Goal: Task Accomplishment & Management: Complete application form

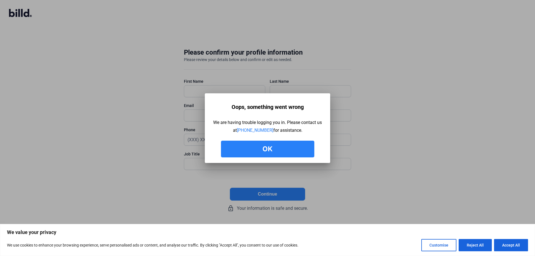
click at [272, 152] on button "Ok" at bounding box center [267, 149] width 93 height 17
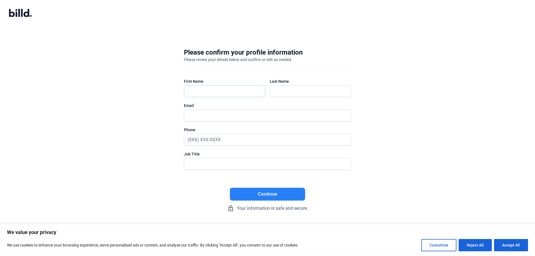
click at [199, 92] on input "text" at bounding box center [221, 91] width 75 height 11
click at [199, 92] on input "text" at bounding box center [224, 91] width 81 height 11
type input "[PERSON_NAME]"
click at [292, 93] on input "text" at bounding box center [307, 91] width 75 height 11
type input "[PERSON_NAME]"
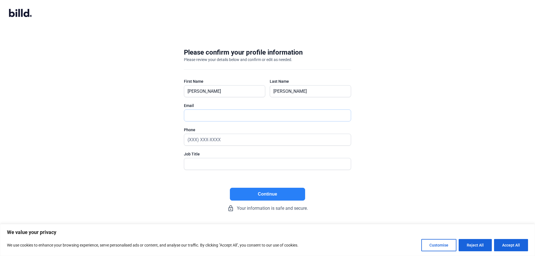
click at [195, 116] on input "text" at bounding box center [264, 115] width 160 height 11
type input "[PERSON_NAME][EMAIL_ADDRESS][DOMAIN_NAME]"
type input "(985) 514-8715"
click at [187, 163] on input "text" at bounding box center [264, 163] width 160 height 11
type input "Owner"
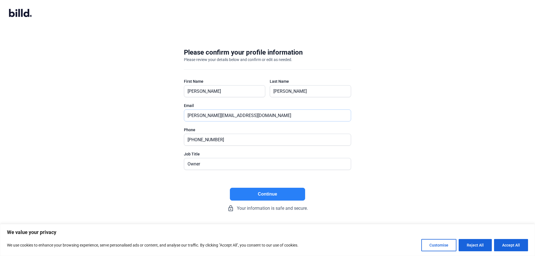
drag, startPoint x: 249, startPoint y: 116, endPoint x: 184, endPoint y: 111, distance: 64.8
click at [184, 111] on input "[PERSON_NAME][EMAIL_ADDRESS][DOMAIN_NAME]" at bounding box center [267, 115] width 167 height 11
type input "mlang.work@yahoo.com"
click at [225, 139] on input "(985) 514-8715" at bounding box center [264, 139] width 160 height 11
click at [225, 139] on input "(985) 514-8715" at bounding box center [267, 139] width 167 height 11
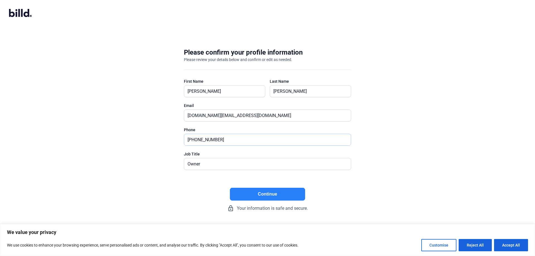
click at [225, 139] on input "(985) 514-8715" at bounding box center [267, 139] width 167 height 11
type input "(225) 323-2888"
click at [267, 194] on button "Continue" at bounding box center [267, 194] width 75 height 13
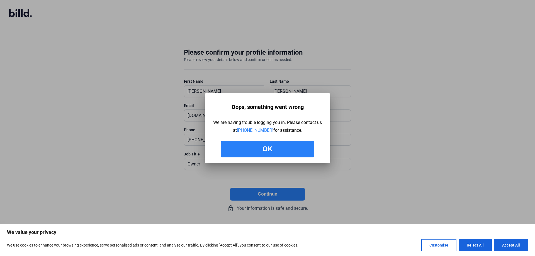
drag, startPoint x: 215, startPoint y: 122, endPoint x: 278, endPoint y: 127, distance: 63.1
click at [307, 133] on div "We are having trouble logging you in. Please contact us at 512-270-4805 for ass…" at bounding box center [267, 127] width 109 height 16
copy div "We are having trouble logging you in. Please contact us at 512-270-4805 for ass…"
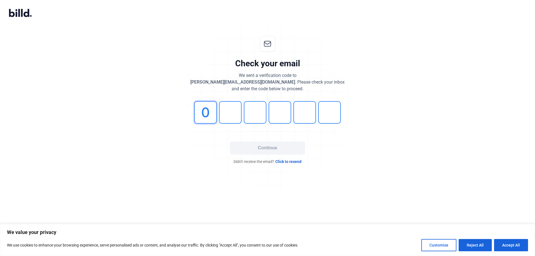
type input "0"
type input "2"
type input "5"
type input "3"
type input "5"
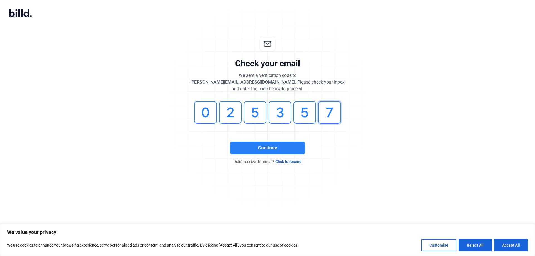
type input "7"
click at [289, 148] on button "Continue" at bounding box center [267, 147] width 75 height 13
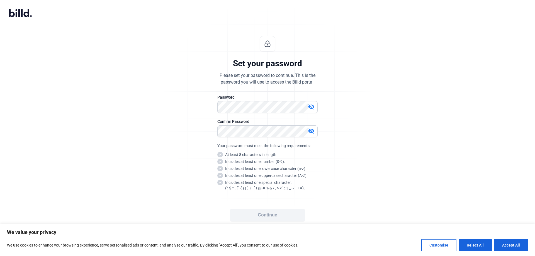
click at [312, 106] on mat-icon "visibility_off" at bounding box center [311, 106] width 7 height 7
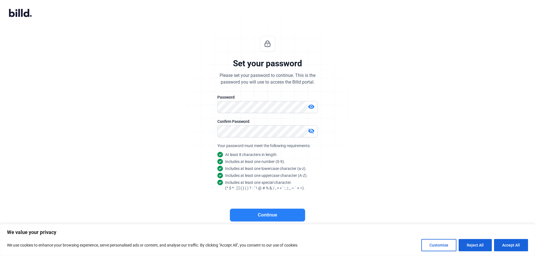
click at [312, 130] on mat-icon "visibility_off" at bounding box center [311, 131] width 7 height 7
click at [257, 216] on button "Continue" at bounding box center [267, 215] width 75 height 13
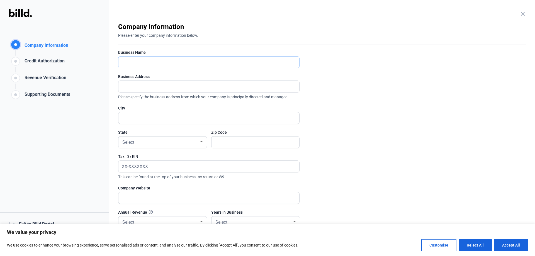
click at [146, 59] on input "text" at bounding box center [205, 62] width 175 height 11
type input "Composite"
click at [129, 119] on input "text" at bounding box center [208, 117] width 181 height 11
type input "[PERSON_NAME]"
type input "[STREET_ADDRESS][PERSON_NAME]"
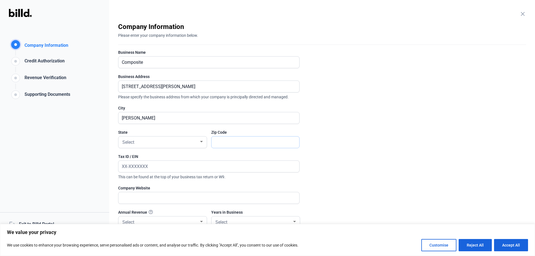
type input "70737"
click at [144, 143] on div "Select" at bounding box center [160, 142] width 78 height 8
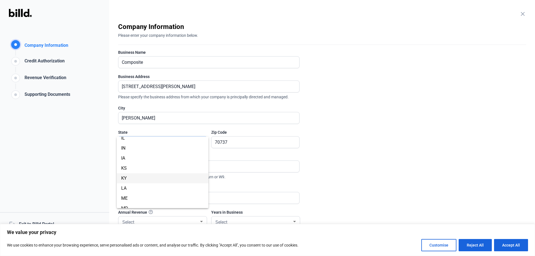
scroll to position [139, 0]
click at [131, 182] on span "LA" at bounding box center [162, 183] width 83 height 10
click at [146, 61] on input "Composite" at bounding box center [205, 62] width 175 height 11
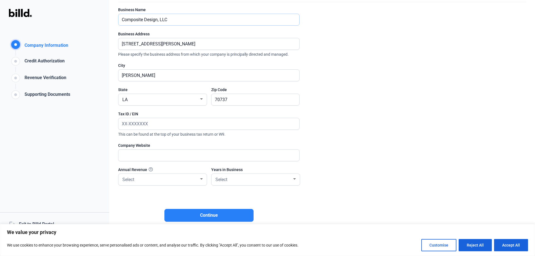
scroll to position [49, 0]
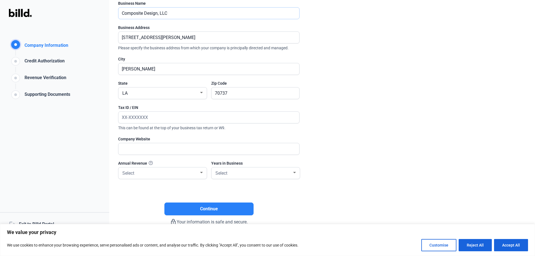
type input "Composite Design, LLC"
click at [150, 152] on input "text" at bounding box center [205, 148] width 175 height 11
click at [134, 148] on input "text" at bounding box center [208, 148] width 181 height 11
paste input "[URL][DOMAIN_NAME]"
type input "[URL][DOMAIN_NAME]"
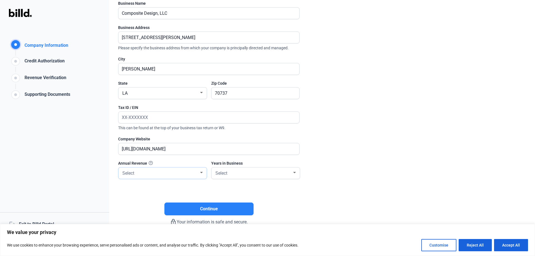
click at [151, 174] on div "Select" at bounding box center [160, 173] width 78 height 8
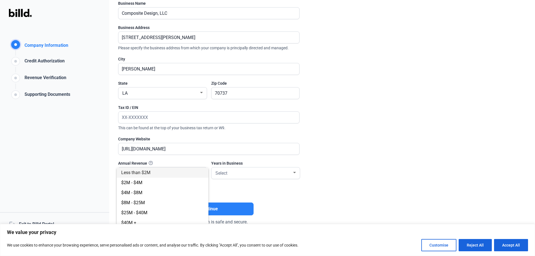
click at [252, 174] on div at bounding box center [267, 128] width 535 height 256
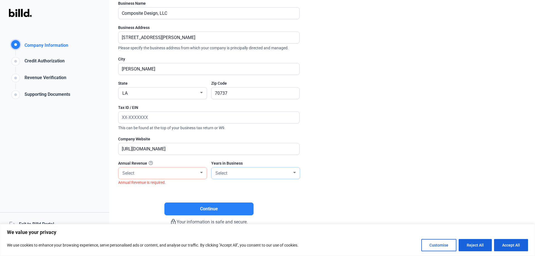
click at [252, 174] on div "Select" at bounding box center [253, 173] width 78 height 8
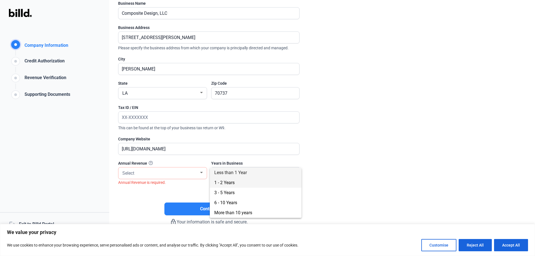
click at [221, 181] on span "1 - 2 Years" at bounding box center [224, 182] width 20 height 5
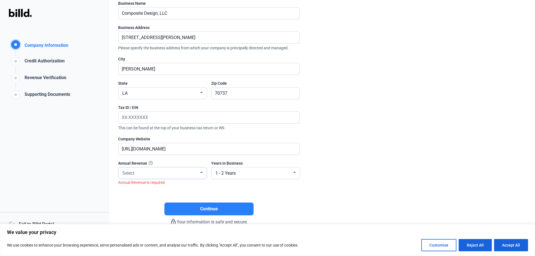
click at [170, 174] on div "Select" at bounding box center [160, 173] width 78 height 8
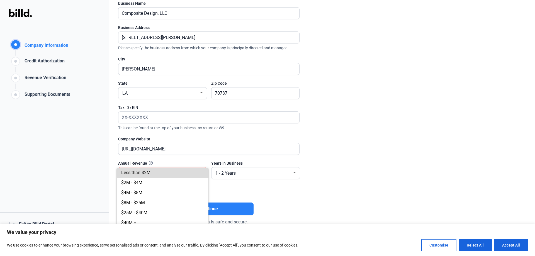
click at [137, 172] on span "Less than $2M" at bounding box center [135, 172] width 29 height 5
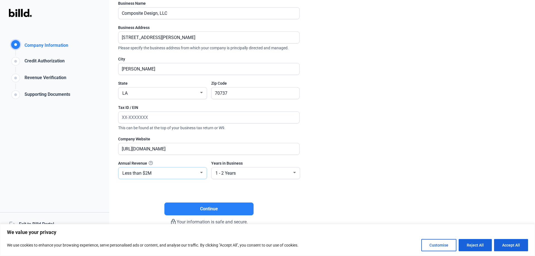
click at [186, 171] on div "Less than $2M" at bounding box center [160, 173] width 78 height 8
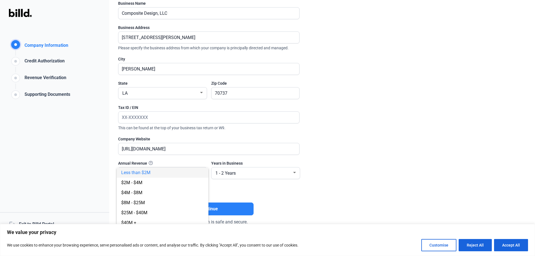
click at [149, 167] on div at bounding box center [267, 128] width 535 height 256
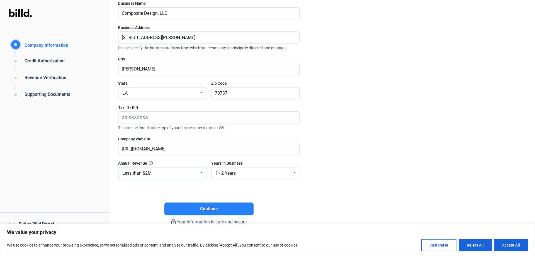
click at [155, 176] on div "Less than $2M" at bounding box center [160, 173] width 78 height 8
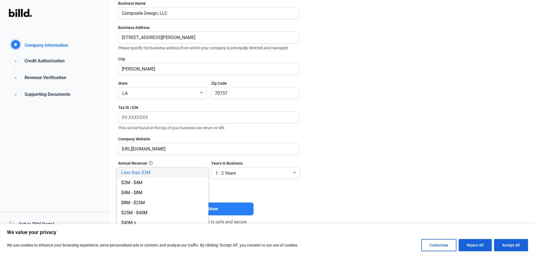
click at [169, 162] on div at bounding box center [267, 128] width 535 height 256
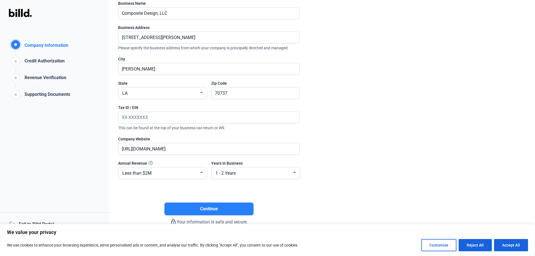
scroll to position [21, 0]
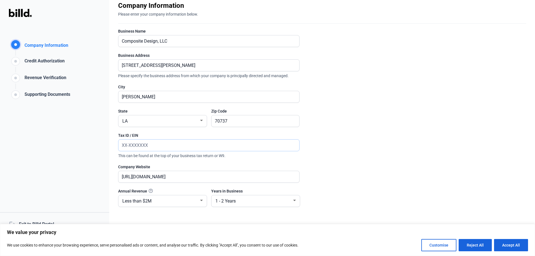
click at [136, 142] on input "text" at bounding box center [208, 145] width 181 height 11
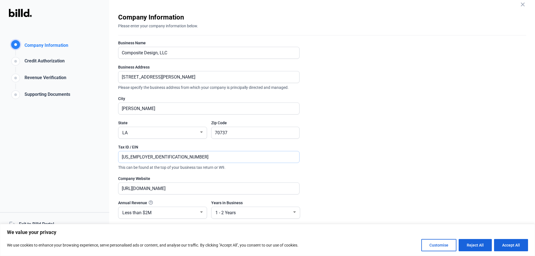
scroll to position [0, 0]
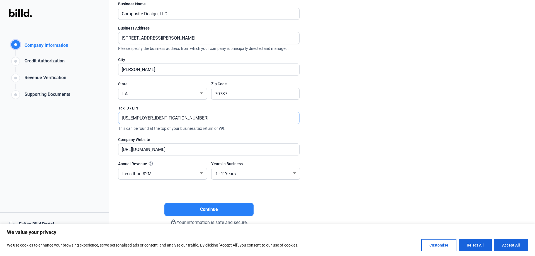
type input "[US_EMPLOYER_IDENTIFICATION_NUMBER]"
click at [387, 193] on enrollment-step "close Company Information Please enter your company information below. Business…" at bounding box center [322, 99] width 408 height 252
click at [199, 207] on button "Continue" at bounding box center [208, 208] width 89 height 13
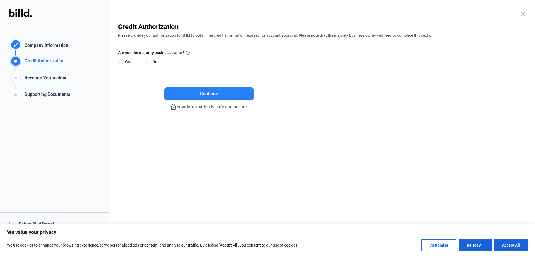
scroll to position [0, 0]
click at [122, 61] on span at bounding box center [120, 61] width 5 height 5
click at [122, 61] on input "Yes" at bounding box center [120, 62] width 4 height 4
radio input "true"
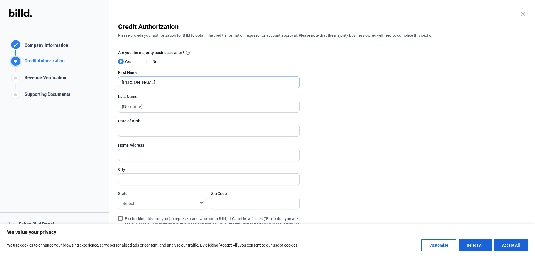
click at [138, 80] on input "[PERSON_NAME]" at bounding box center [205, 82] width 175 height 11
click at [138, 80] on input "[PERSON_NAME]" at bounding box center [208, 82] width 181 height 11
click at [148, 62] on span at bounding box center [148, 61] width 5 height 5
click at [148, 62] on input "No" at bounding box center [148, 62] width 4 height 4
radio input "true"
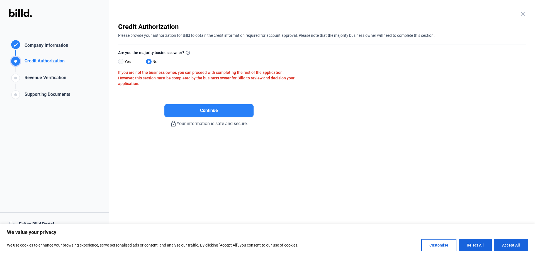
click at [122, 62] on span at bounding box center [120, 61] width 5 height 5
click at [122, 62] on input "Yes" at bounding box center [120, 62] width 4 height 4
radio input "true"
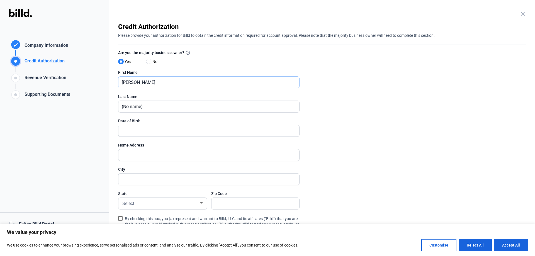
click at [140, 82] on input "[PERSON_NAME]" at bounding box center [205, 82] width 175 height 11
click at [140, 82] on input "[PERSON_NAME]" at bounding box center [208, 82] width 181 height 11
type input "m"
type input "[PERSON_NAME]"
click at [151, 106] on input "(No name)" at bounding box center [205, 106] width 175 height 11
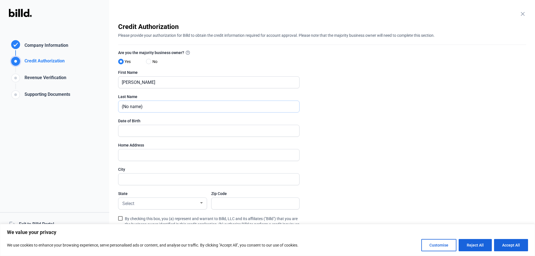
click at [151, 106] on input "(No name)" at bounding box center [208, 106] width 181 height 11
type input "[PERSON_NAME]"
click at [141, 131] on input "text" at bounding box center [205, 130] width 175 height 11
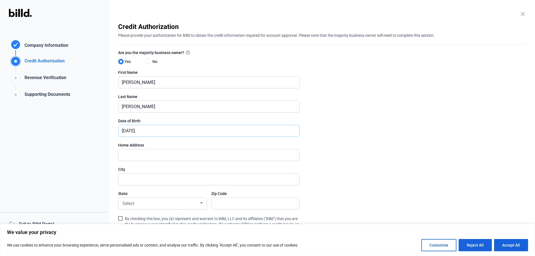
type input "[DATE]"
click at [143, 155] on input "text" at bounding box center [205, 154] width 175 height 11
type input "[STREET_ADDRESS][PERSON_NAME]"
type input "[PERSON_NAME]"
type input "70754"
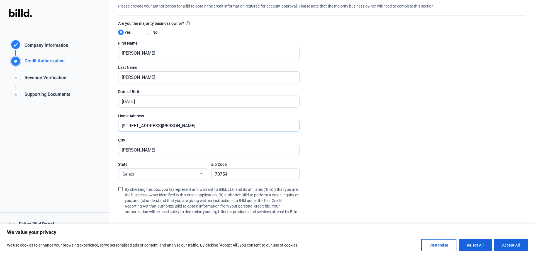
scroll to position [73, 0]
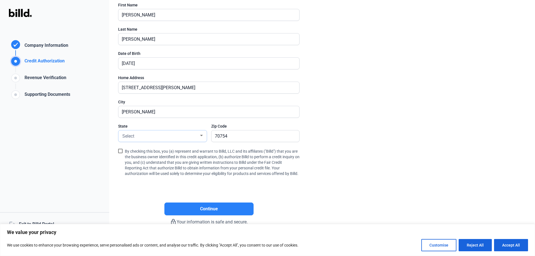
click at [153, 132] on div "Select" at bounding box center [160, 136] width 78 height 8
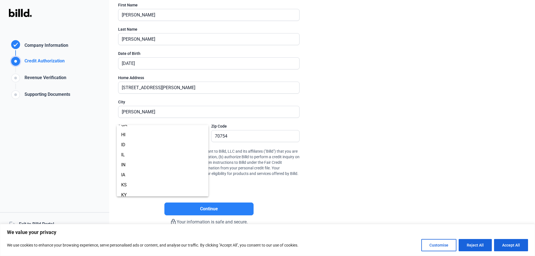
scroll to position [139, 0]
click at [128, 173] on span "LA" at bounding box center [162, 171] width 83 height 10
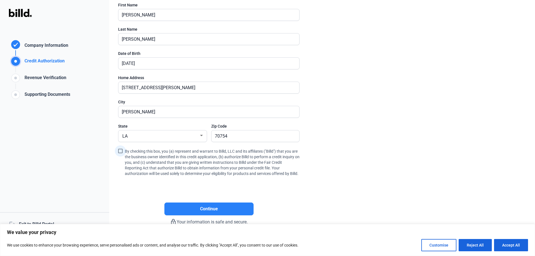
click at [119, 149] on span at bounding box center [120, 151] width 4 height 4
click at [0, 0] on input "By checking this box, you (a) represent and warrant to Billd, LLC and its affil…" at bounding box center [0, 0] width 0 height 0
click at [203, 209] on span "Continue" at bounding box center [209, 209] width 18 height 7
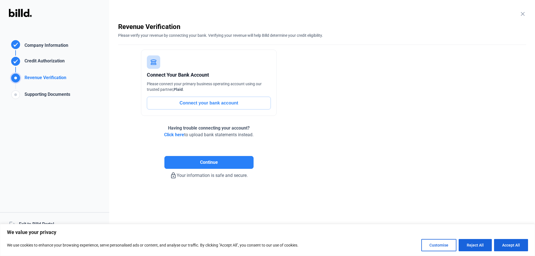
scroll to position [0, 0]
click at [209, 98] on button "Connect your bank account" at bounding box center [209, 103] width 124 height 13
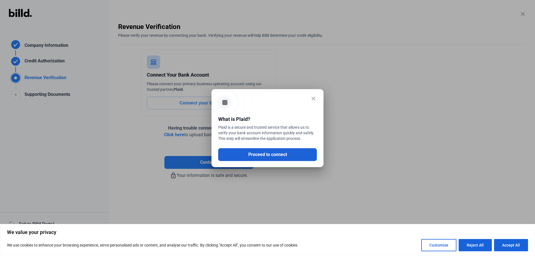
click at [266, 153] on button "Proceed to connect" at bounding box center [267, 154] width 99 height 13
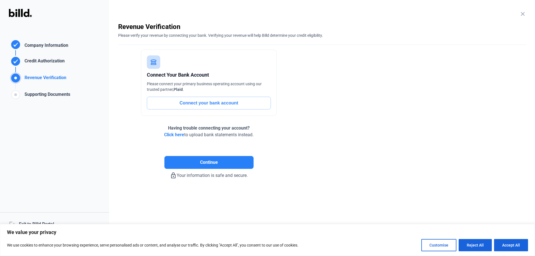
click at [27, 59] on div "Credit Authorization" at bounding box center [43, 62] width 42 height 9
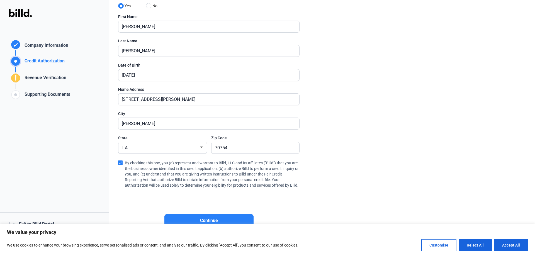
scroll to position [73, 0]
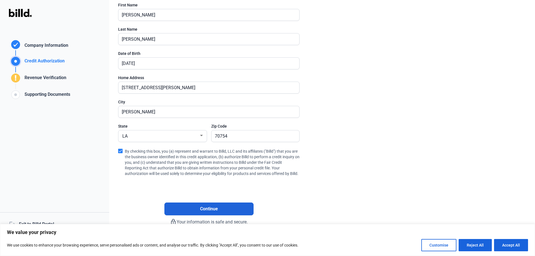
click at [204, 212] on button "Continue" at bounding box center [208, 208] width 89 height 13
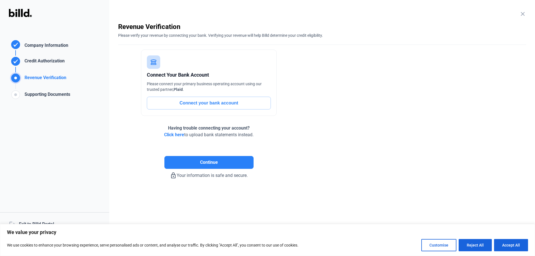
scroll to position [0, 0]
click at [173, 134] on span "Click here" at bounding box center [174, 134] width 20 height 5
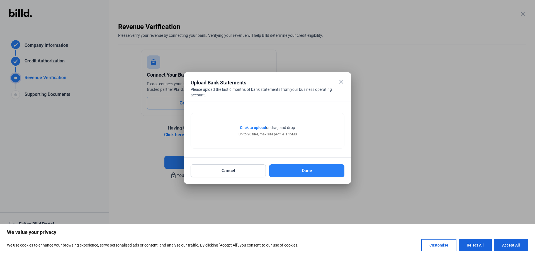
click at [251, 126] on span "Click to upload" at bounding box center [253, 127] width 26 height 4
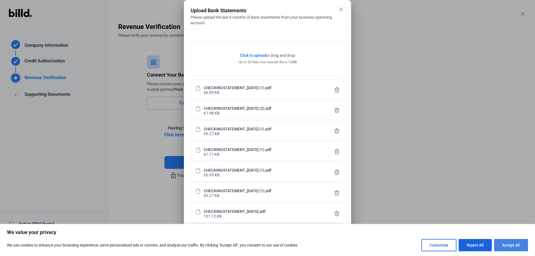
click at [509, 245] on button "Accept All" at bounding box center [511, 245] width 34 height 12
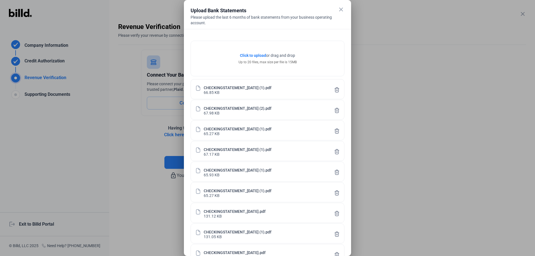
click at [265, 34] on div "Click to upload Tap to upload or drag and drop Up to 20 files, max size per fil…" at bounding box center [267, 181] width 167 height 304
click at [247, 55] on span "Click to upload" at bounding box center [253, 55] width 26 height 4
click at [416, 79] on div at bounding box center [267, 128] width 535 height 256
click at [265, 55] on span "Click to upload" at bounding box center [253, 55] width 26 height 4
click at [134, 146] on div at bounding box center [267, 128] width 535 height 256
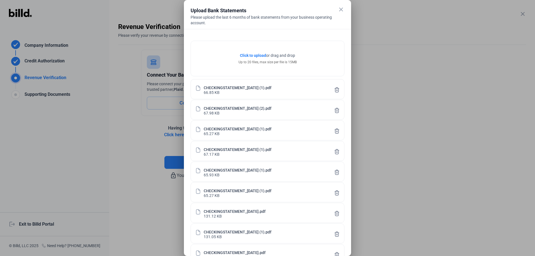
click at [342, 11] on mat-icon "close" at bounding box center [341, 9] width 7 height 7
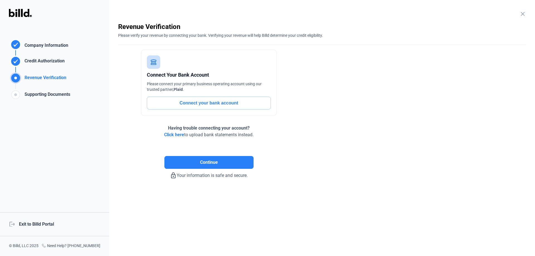
click at [174, 134] on span "Click here" at bounding box center [174, 134] width 20 height 5
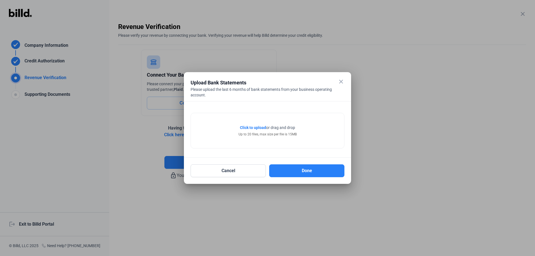
click at [250, 126] on span "Click to upload" at bounding box center [253, 127] width 26 height 4
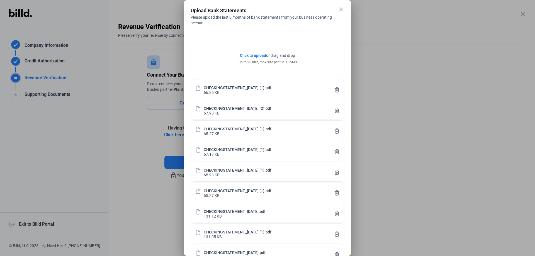
click at [221, 25] on div "Please upload the last 6 months of bank statements from your business operating…" at bounding box center [268, 19] width 154 height 11
drag, startPoint x: 248, startPoint y: 8, endPoint x: 384, endPoint y: 51, distance: 143.0
click at [283, 27] on div "close Upload Bank Statements Please upload the last 6 months of bank statements…" at bounding box center [268, 18] width 154 height 22
click at [397, 65] on div at bounding box center [267, 128] width 535 height 256
click at [265, 87] on div "CHECKINGSTATEMENT_[DATE] (1).pdf" at bounding box center [238, 87] width 68 height 5
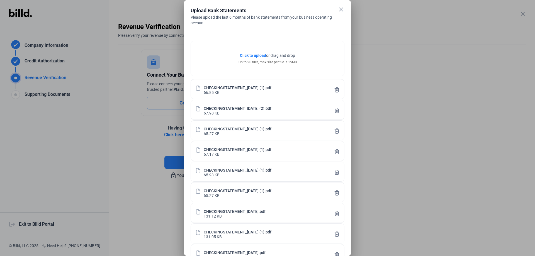
click at [257, 17] on div "Please upload the last 6 months of bank statements from your business operating…" at bounding box center [268, 19] width 154 height 11
click at [249, 64] on div "Up to 20 files, max size per file is 15MB" at bounding box center [267, 62] width 58 height 5
click at [326, 46] on div "Click to upload Tap to upload or drag and drop Up to 20 files, max size per fil…" at bounding box center [267, 58] width 153 height 35
click at [321, 35] on div "Click to upload Tap to upload or drag and drop Up to 20 files, max size per fil…" at bounding box center [267, 181] width 167 height 304
click at [227, 18] on div "Please upload the last 6 months of bank statements from your business operating…" at bounding box center [268, 19] width 154 height 11
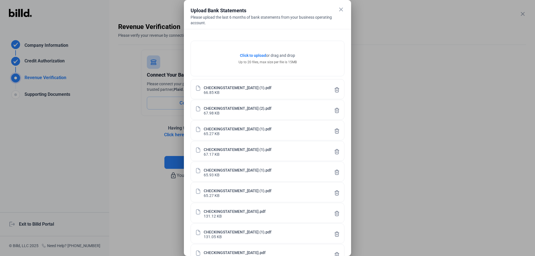
click at [270, 67] on div "Click to upload Tap to upload or drag and drop Up to 20 files, max size per fil…" at bounding box center [267, 58] width 153 height 35
click at [293, 47] on div "Click to upload Tap to upload or drag and drop Up to 20 files, max size per fil…" at bounding box center [267, 58] width 153 height 35
click at [282, 57] on span "or drag and drop" at bounding box center [280, 56] width 29 height 6
click at [229, 61] on div "Click to upload Tap to upload or drag and drop Up to 20 files, max size per fil…" at bounding box center [267, 58] width 153 height 35
click at [256, 62] on div "Up to 20 files, max size per file is 15MB" at bounding box center [267, 62] width 58 height 5
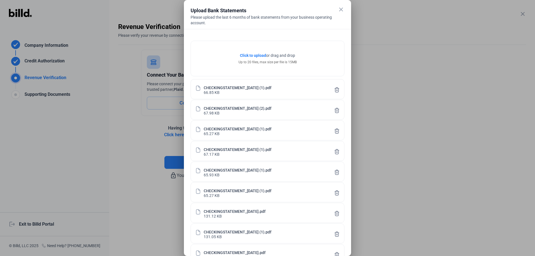
click at [271, 86] on div "CHECKINGSTATEMENT_[DATE] (1).pdf" at bounding box center [238, 87] width 68 height 5
click at [336, 90] on icon at bounding box center [337, 90] width 6 height 6
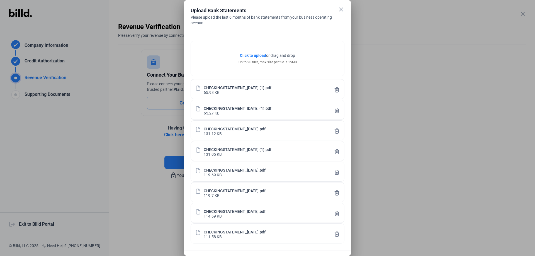
click at [336, 90] on icon at bounding box center [337, 90] width 6 height 6
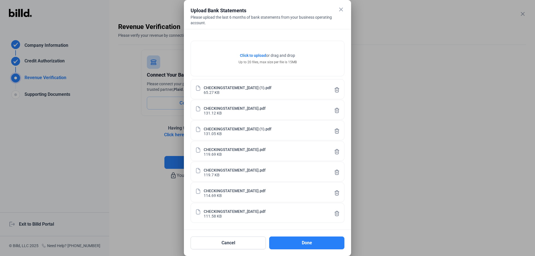
click at [336, 90] on icon at bounding box center [337, 90] width 6 height 6
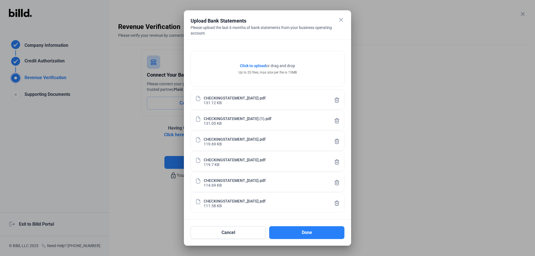
click at [336, 90] on div "CHECKINGSTATEMENT_[DATE].pdf 131.12 KB" at bounding box center [268, 99] width 154 height 20
click at [336, 97] on icon at bounding box center [337, 100] width 6 height 6
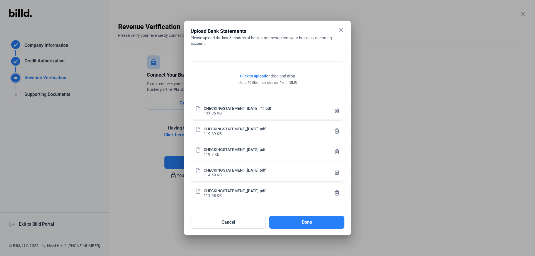
click at [337, 106] on button at bounding box center [337, 109] width 6 height 11
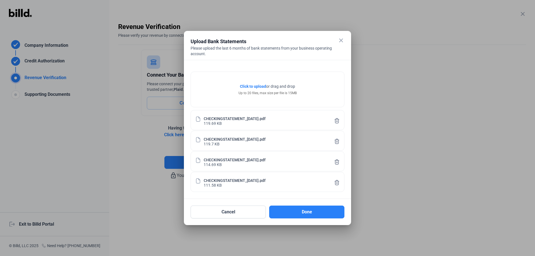
click at [336, 121] on icon at bounding box center [337, 121] width 6 height 6
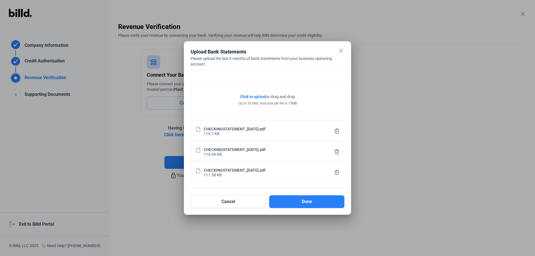
click at [335, 133] on icon at bounding box center [337, 131] width 6 height 6
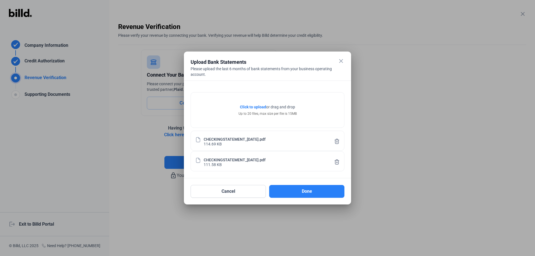
click at [335, 143] on icon at bounding box center [337, 141] width 6 height 6
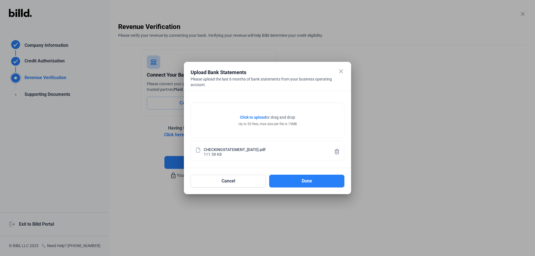
click at [334, 155] on trash-icon at bounding box center [337, 153] width 6 height 4
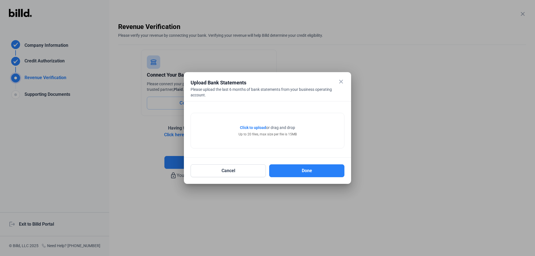
click at [250, 127] on span "Click to upload" at bounding box center [253, 127] width 26 height 4
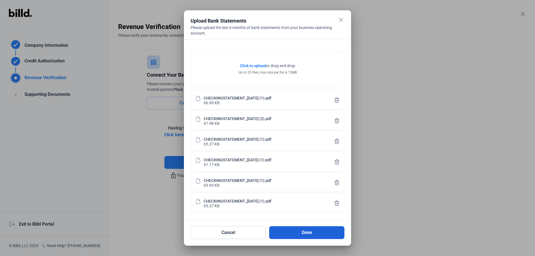
click at [309, 234] on button "Done" at bounding box center [306, 232] width 75 height 13
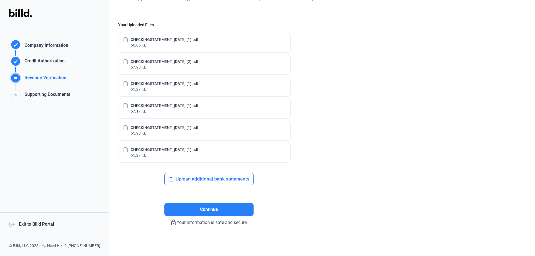
scroll to position [37, 0]
click at [203, 179] on button "Upload additional bank statements" at bounding box center [208, 178] width 89 height 12
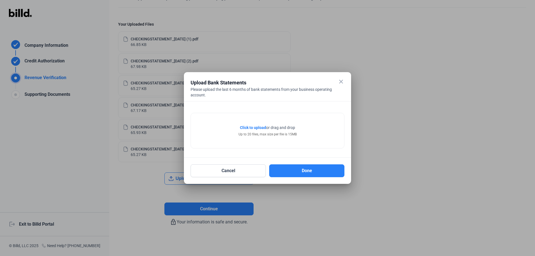
click at [252, 127] on span "Click to upload" at bounding box center [253, 127] width 26 height 4
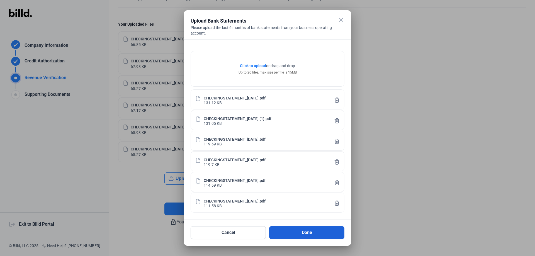
click at [312, 234] on button "Done" at bounding box center [306, 232] width 75 height 13
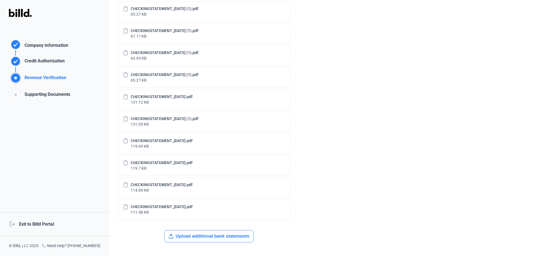
scroll to position [169, 0]
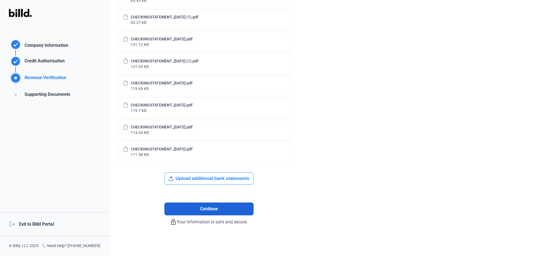
click at [207, 209] on span "Continue" at bounding box center [209, 209] width 18 height 7
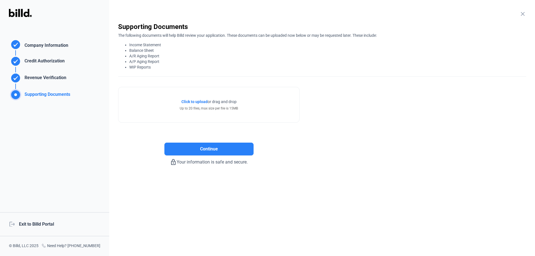
scroll to position [0, 0]
click at [190, 101] on span "Click to upload" at bounding box center [194, 101] width 26 height 4
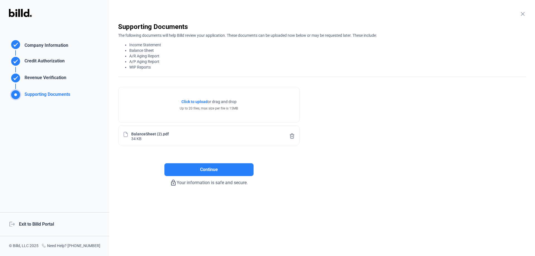
click at [196, 101] on span "Click to upload" at bounding box center [194, 101] width 26 height 4
click at [192, 101] on span "Click to upload" at bounding box center [194, 101] width 26 height 4
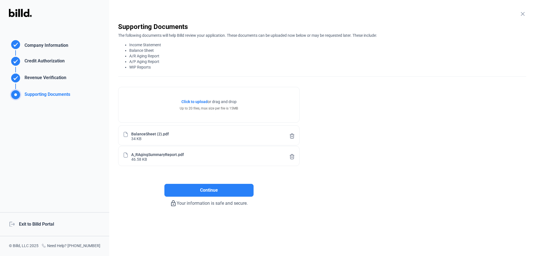
click at [206, 192] on span "Continue" at bounding box center [209, 190] width 18 height 7
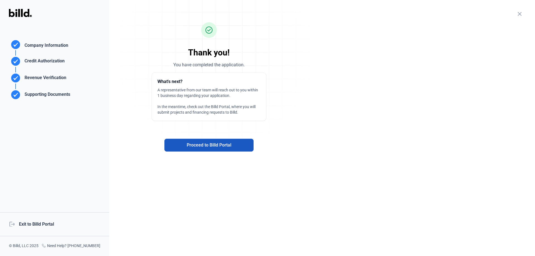
click at [194, 146] on span "Proceed to Billd Portal" at bounding box center [209, 145] width 45 height 7
